Goal: Complete application form

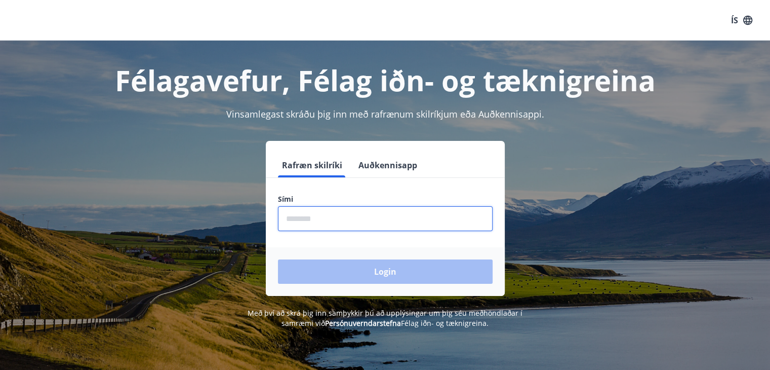
click at [372, 222] on input "phone" at bounding box center [385, 218] width 215 height 25
type input "********"
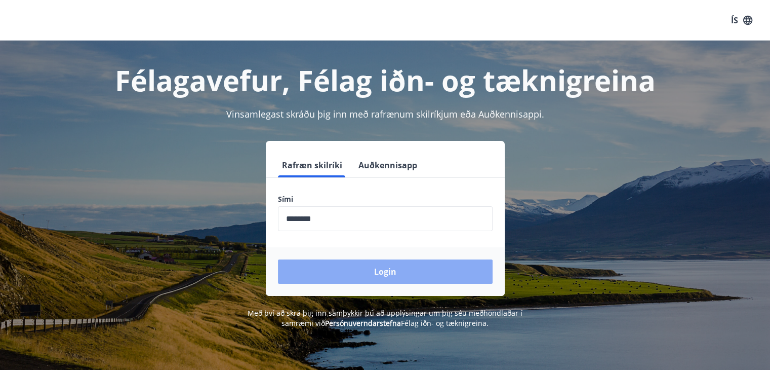
click at [371, 268] on button "Login" at bounding box center [385, 271] width 215 height 24
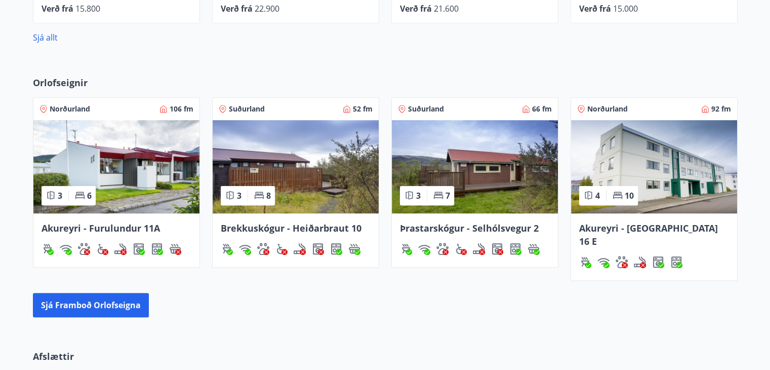
scroll to position [568, 0]
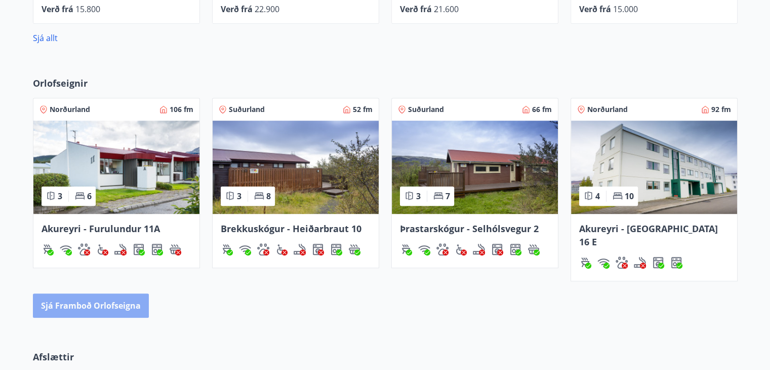
click at [115, 293] on button "Sjá framboð orlofseigna" at bounding box center [91, 305] width 116 height 24
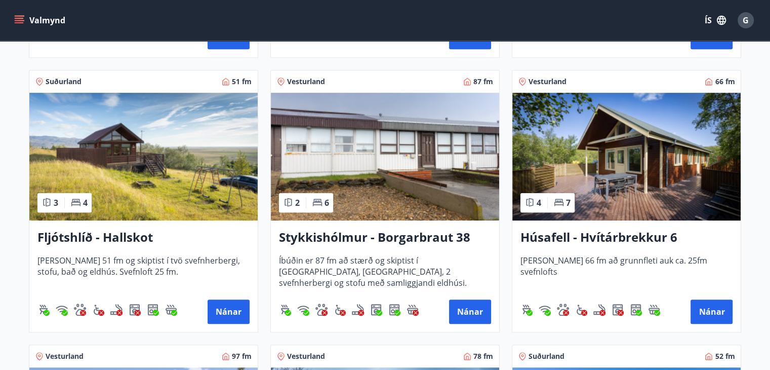
scroll to position [437, 0]
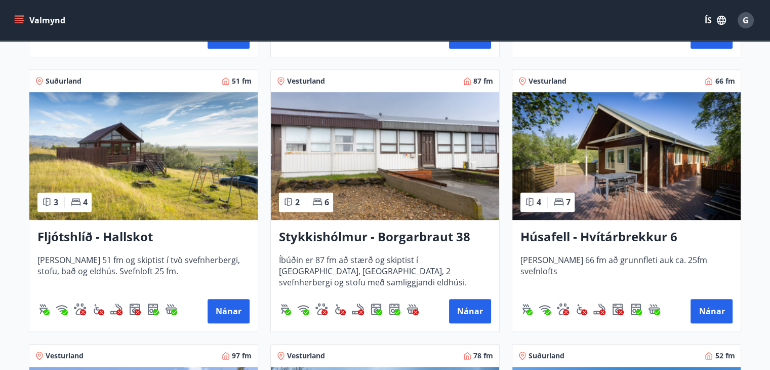
click at [640, 201] on img at bounding box center [626, 156] width 228 height 128
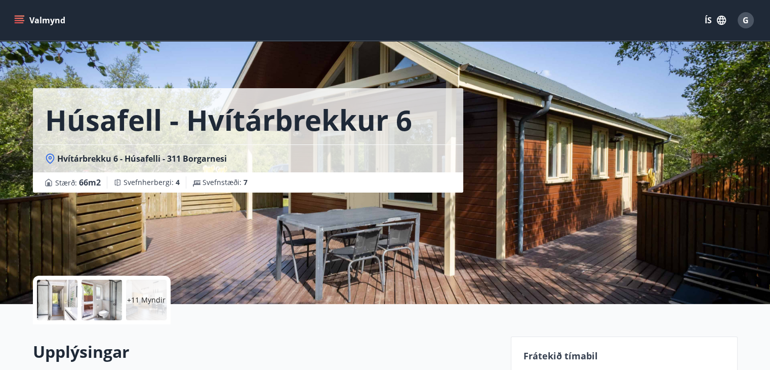
click at [650, 145] on div "Húsafell - Hvítárbrekkur 6 Hvítárbrekku 6 - Húsafelli - [GEOGRAPHIC_DATA] : 66 …" at bounding box center [385, 152] width 705 height 304
click at [60, 302] on div at bounding box center [57, 299] width 40 height 40
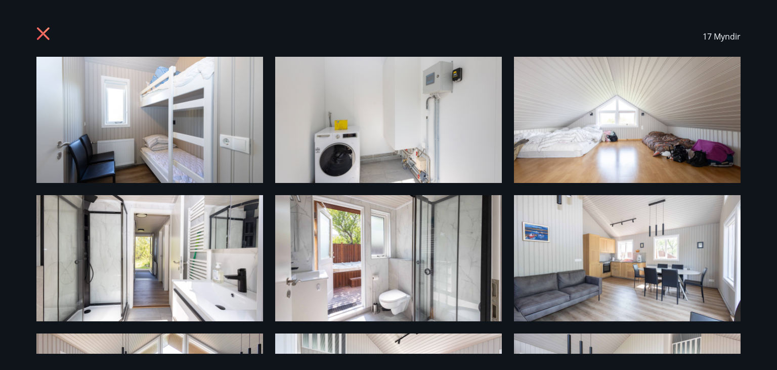
click at [45, 33] on icon at bounding box center [44, 35] width 16 height 16
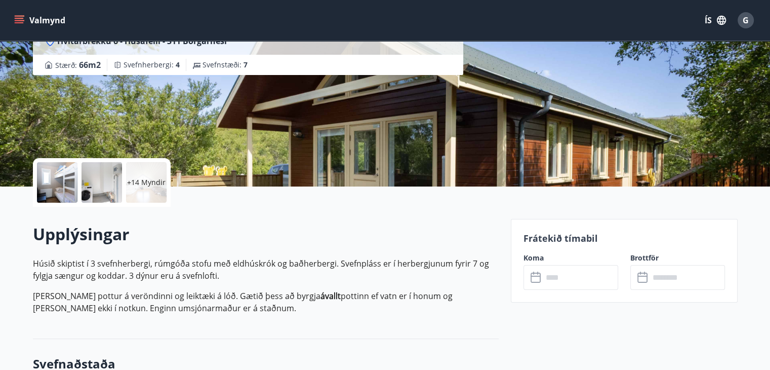
scroll to position [118, 0]
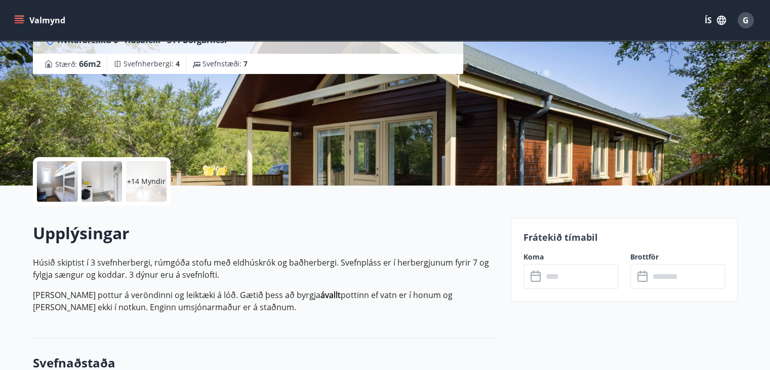
click at [566, 272] on input "text" at bounding box center [580, 276] width 75 height 25
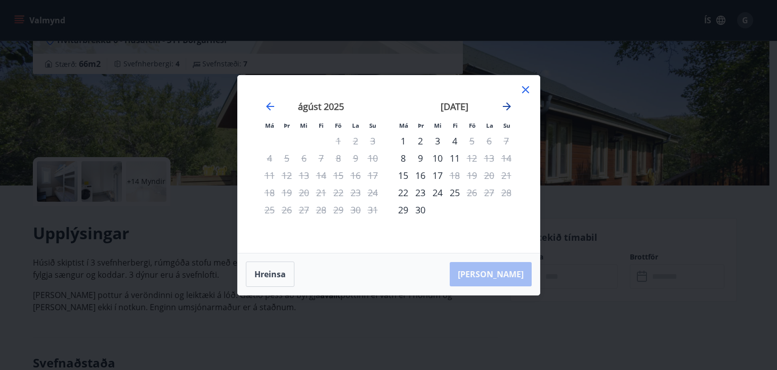
click at [502, 102] on icon "Move forward to switch to the next month." at bounding box center [507, 106] width 12 height 12
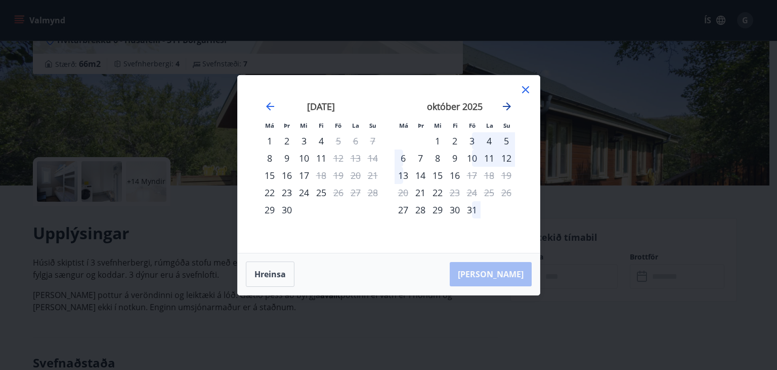
click at [508, 110] on icon "Move forward to switch to the next month." at bounding box center [507, 106] width 12 height 12
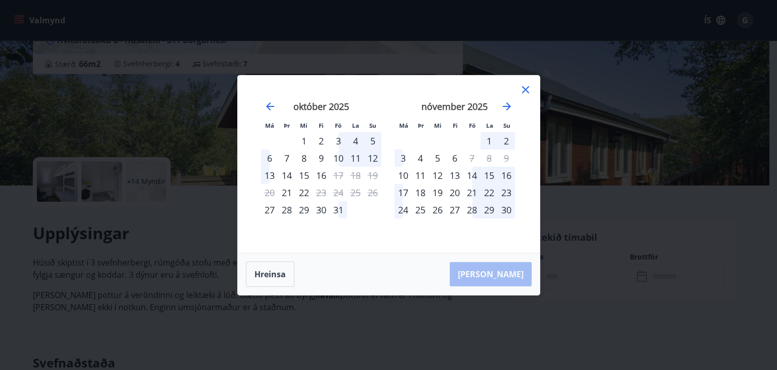
click at [525, 88] on icon at bounding box center [525, 89] width 7 height 7
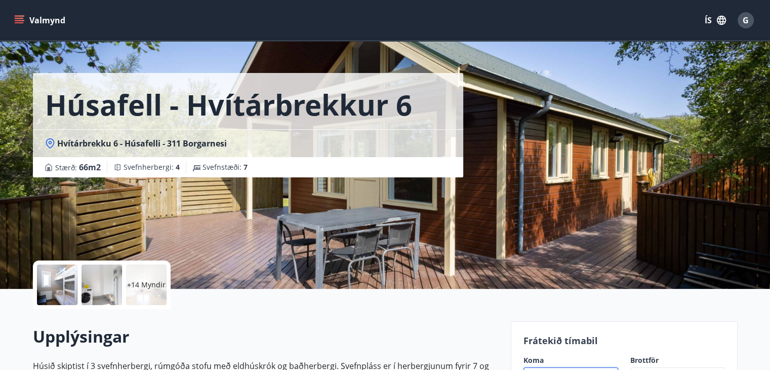
scroll to position [0, 0]
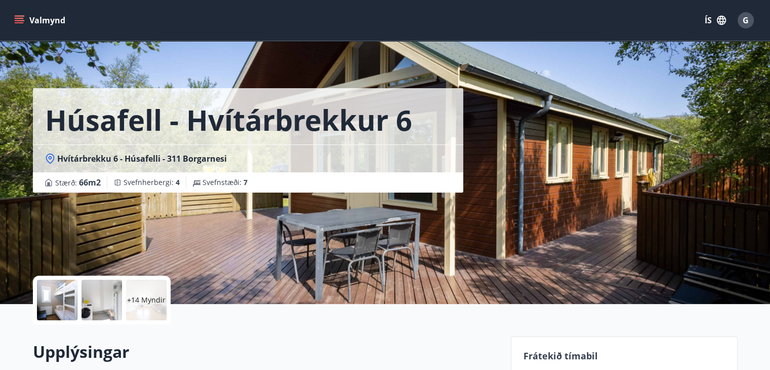
click at [15, 18] on icon "menu" at bounding box center [19, 18] width 9 height 1
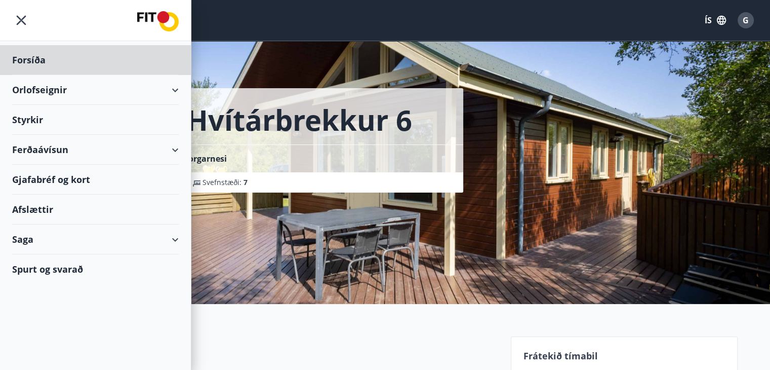
click at [33, 75] on div "Styrkir" at bounding box center [95, 60] width 167 height 30
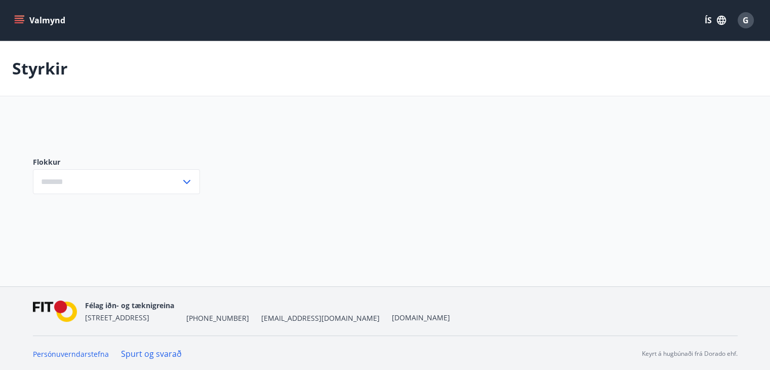
type input "***"
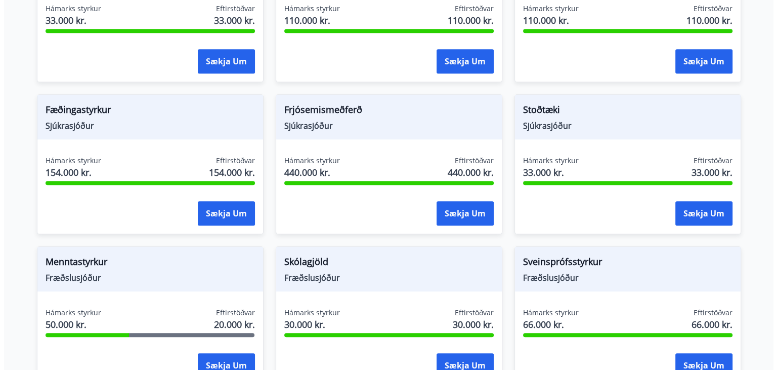
scroll to position [712, 0]
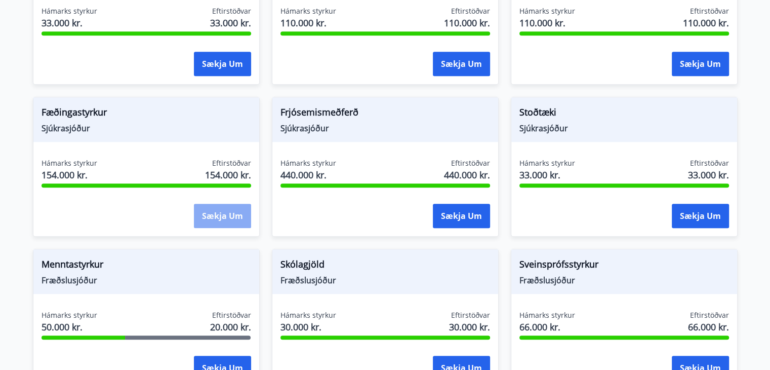
click at [231, 207] on button "Sækja um" at bounding box center [222, 215] width 57 height 24
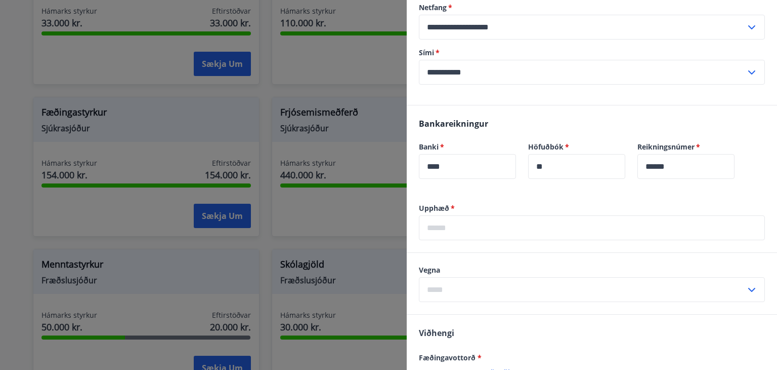
scroll to position [284, 0]
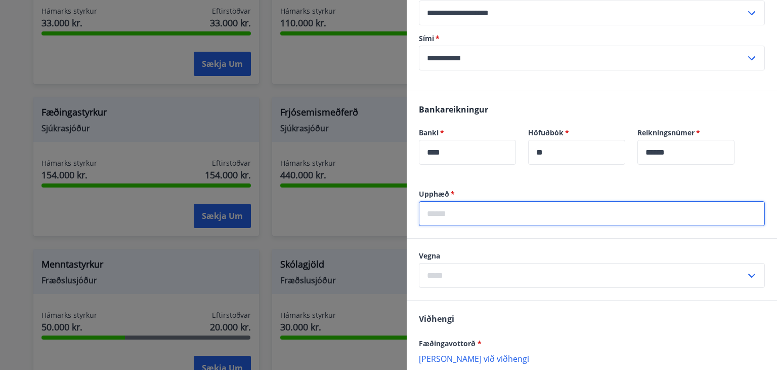
click at [477, 221] on input "text" at bounding box center [592, 213] width 346 height 25
type input "******"
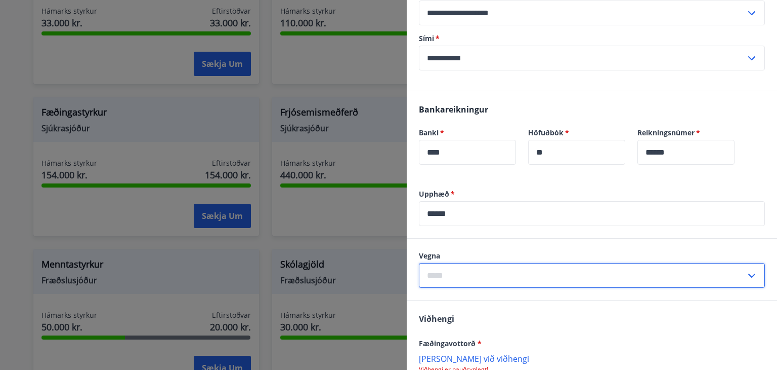
click at [462, 276] on input "text" at bounding box center [582, 275] width 327 height 25
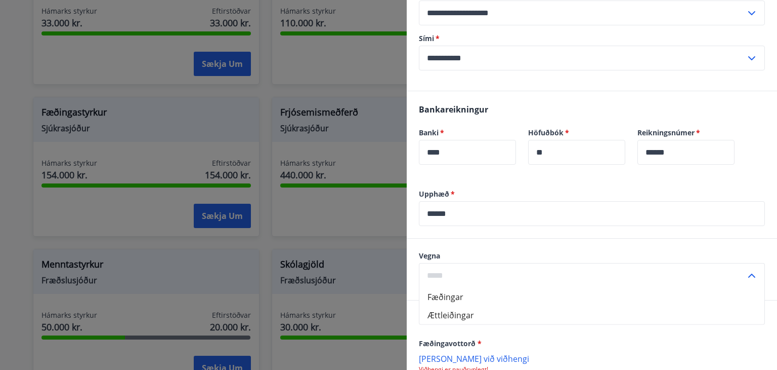
scroll to position [307, 0]
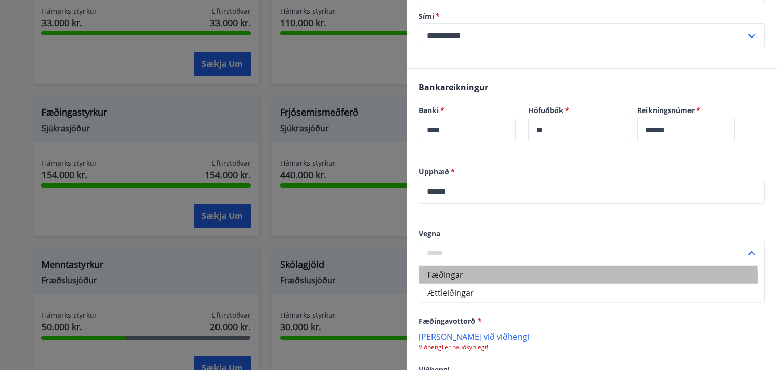
click at [447, 277] on li "Fæðingar" at bounding box center [592, 274] width 345 height 18
type input "********"
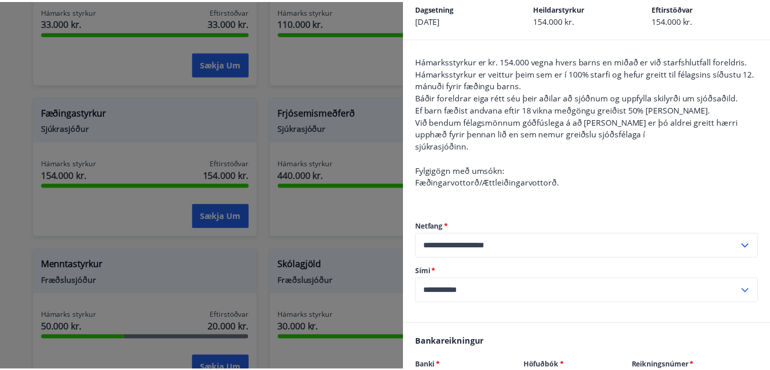
scroll to position [0, 0]
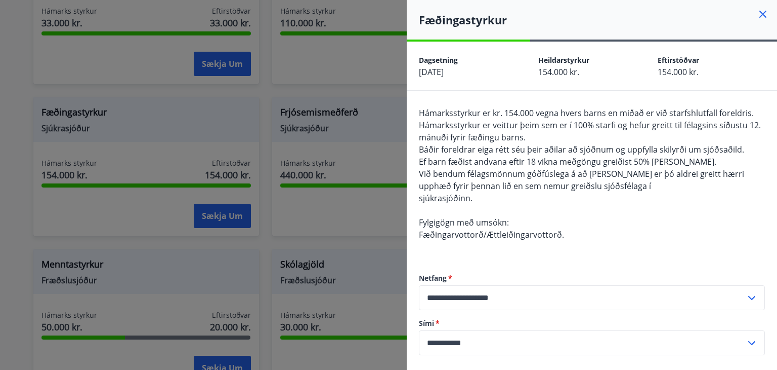
click at [759, 13] on icon at bounding box center [763, 14] width 12 height 12
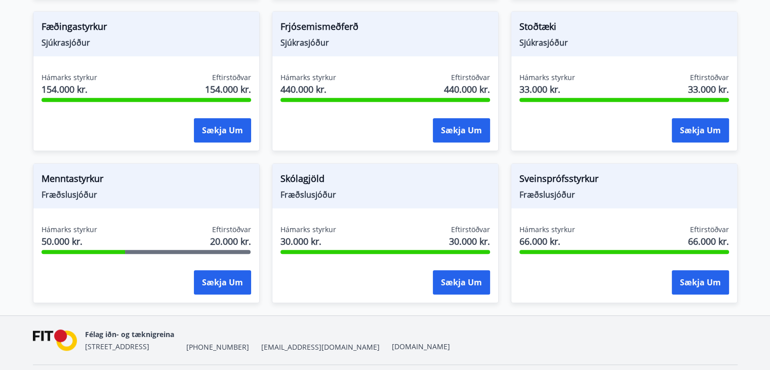
scroll to position [802, 0]
